Goal: Task Accomplishment & Management: Manage account settings

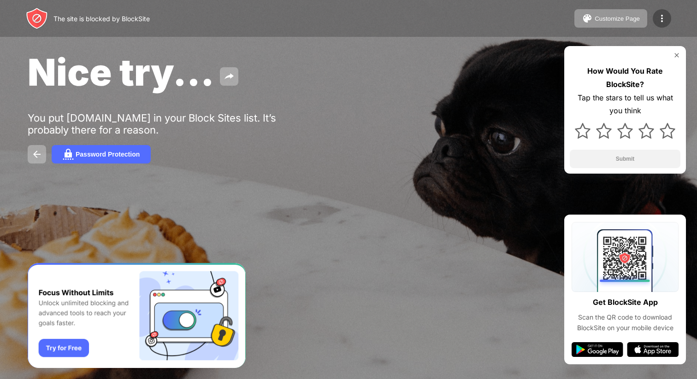
click at [661, 14] on img at bounding box center [661, 18] width 11 height 11
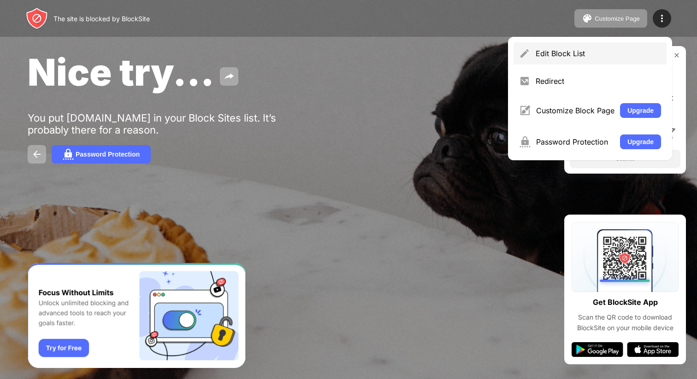
click at [604, 50] on div "Edit Block List" at bounding box center [597, 53] width 125 height 9
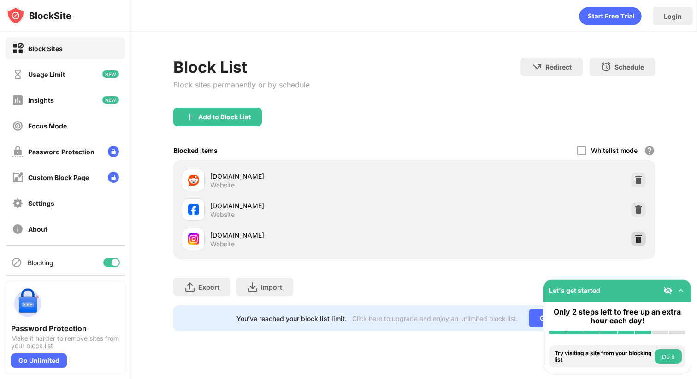
click at [636, 237] on img at bounding box center [638, 239] width 9 height 9
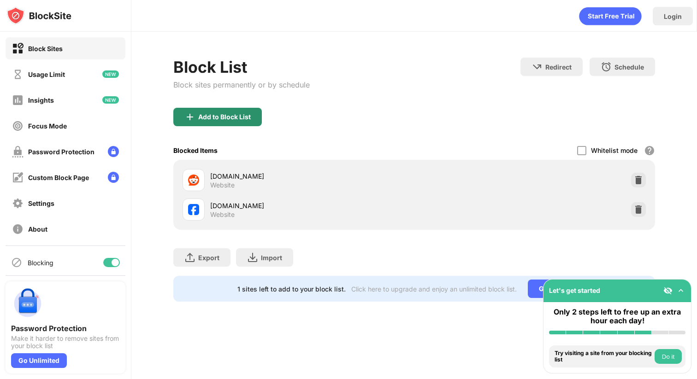
click at [234, 117] on div "Add to Block List" at bounding box center [224, 116] width 53 height 7
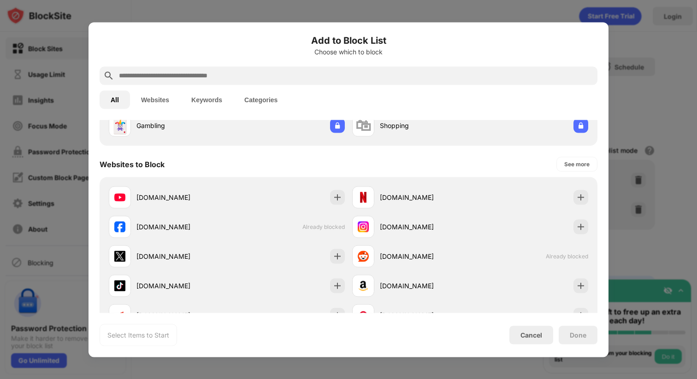
scroll to position [109, 0]
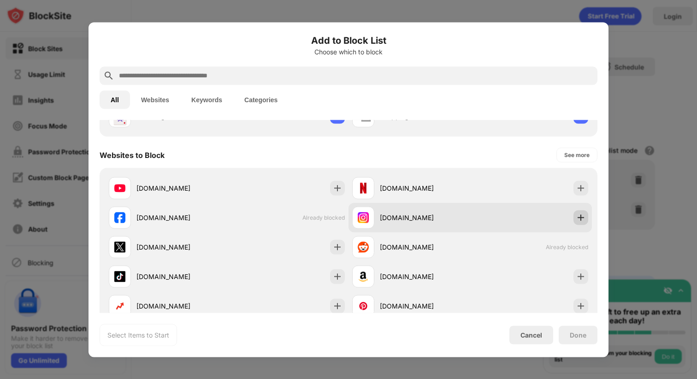
click at [580, 215] on img at bounding box center [580, 217] width 9 height 9
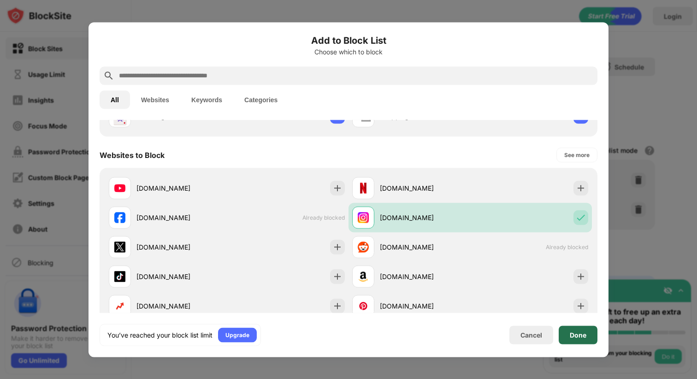
click at [577, 335] on div "Done" at bounding box center [577, 334] width 17 height 7
